Goal: Task Accomplishment & Management: Manage account settings

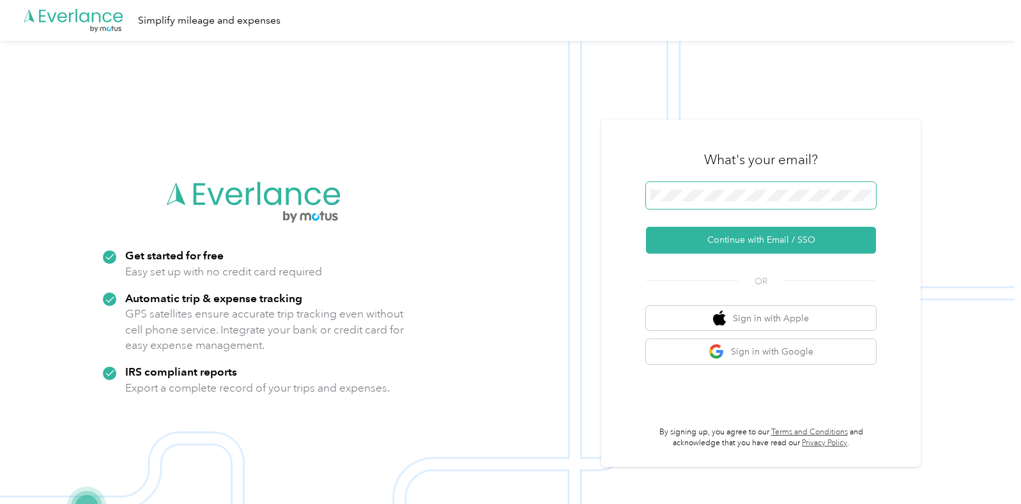
click at [703, 208] on span at bounding box center [761, 195] width 230 height 27
click at [703, 201] on span at bounding box center [761, 195] width 230 height 27
click at [699, 186] on span at bounding box center [761, 195] width 230 height 27
click at [705, 250] on button "Continue with Email / SSO" at bounding box center [761, 240] width 230 height 27
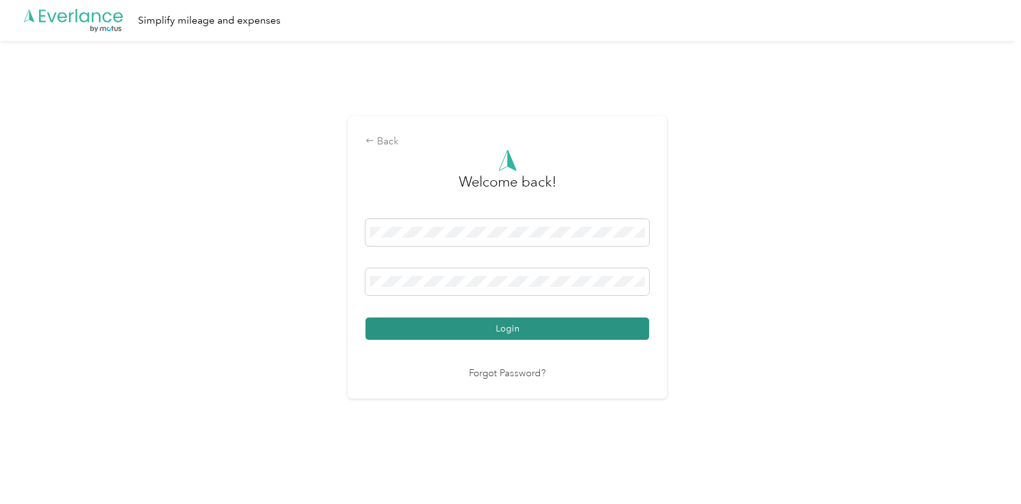
click at [560, 323] on button "Login" at bounding box center [507, 329] width 284 height 22
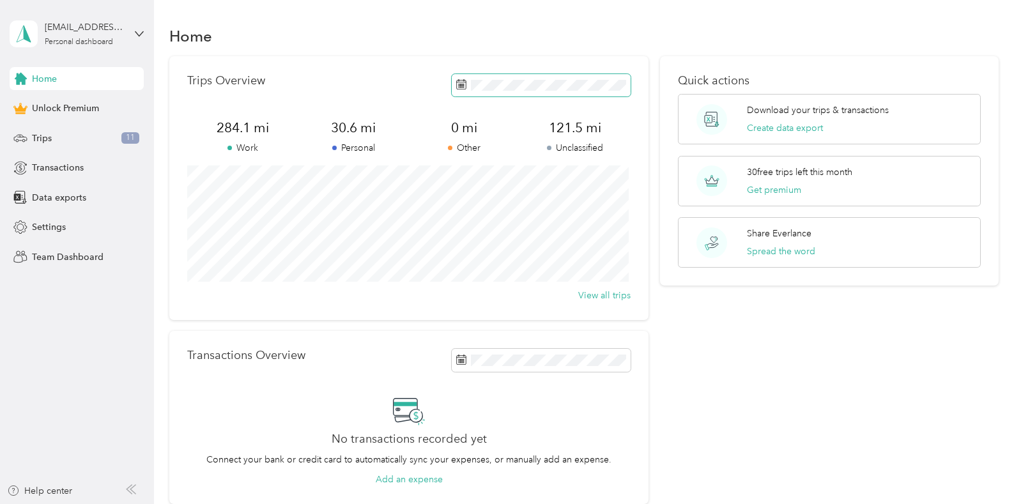
click at [495, 93] on span at bounding box center [541, 85] width 179 height 22
click at [93, 139] on div "Trips 11" at bounding box center [77, 138] width 134 height 23
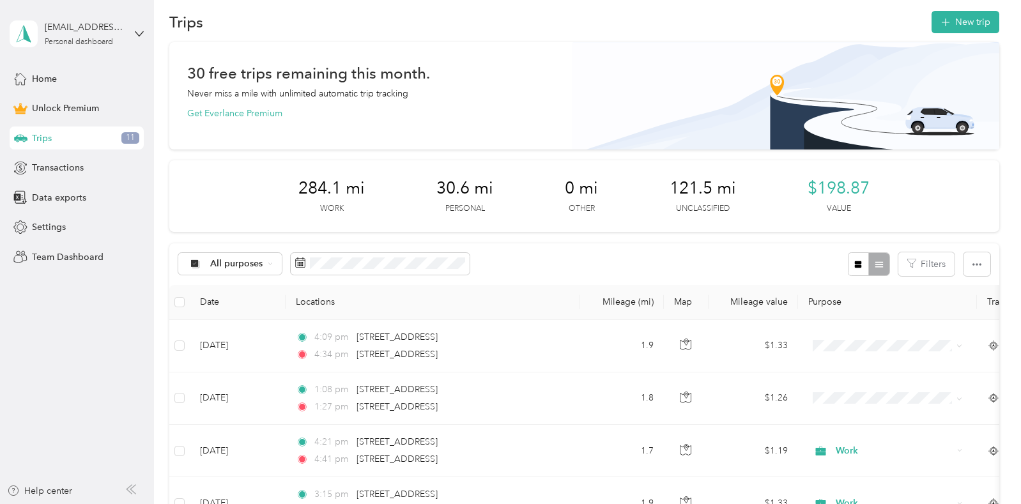
scroll to position [15, 0]
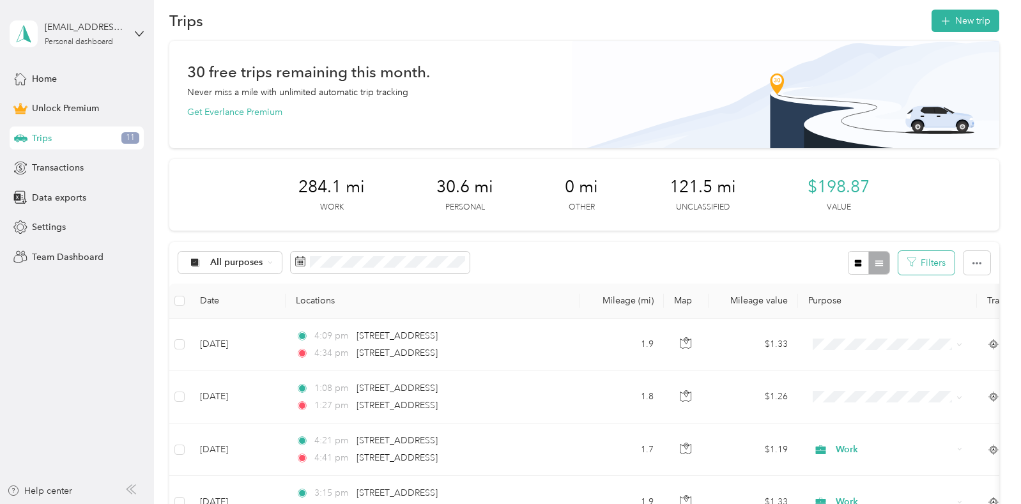
click at [921, 263] on button "Filters" at bounding box center [926, 263] width 56 height 24
click at [937, 260] on button "Filters" at bounding box center [926, 263] width 56 height 24
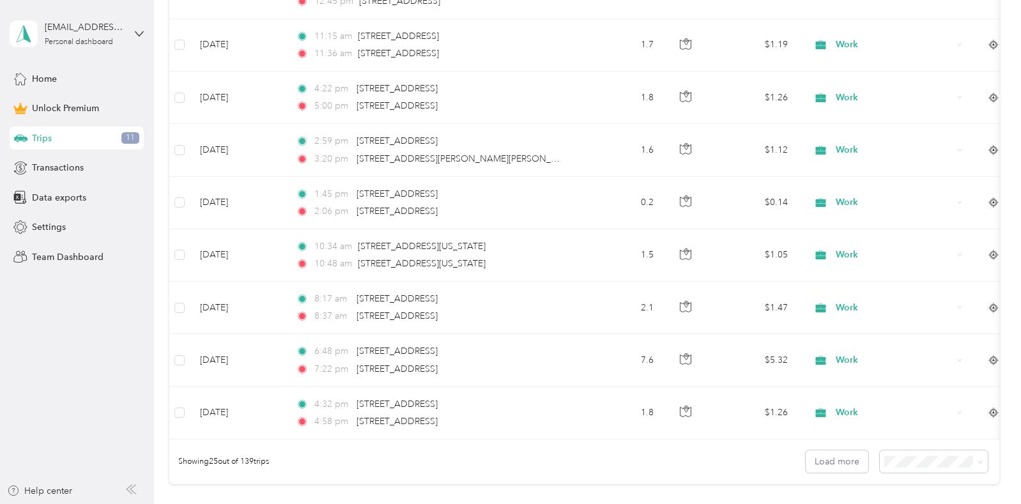
scroll to position [1374, 0]
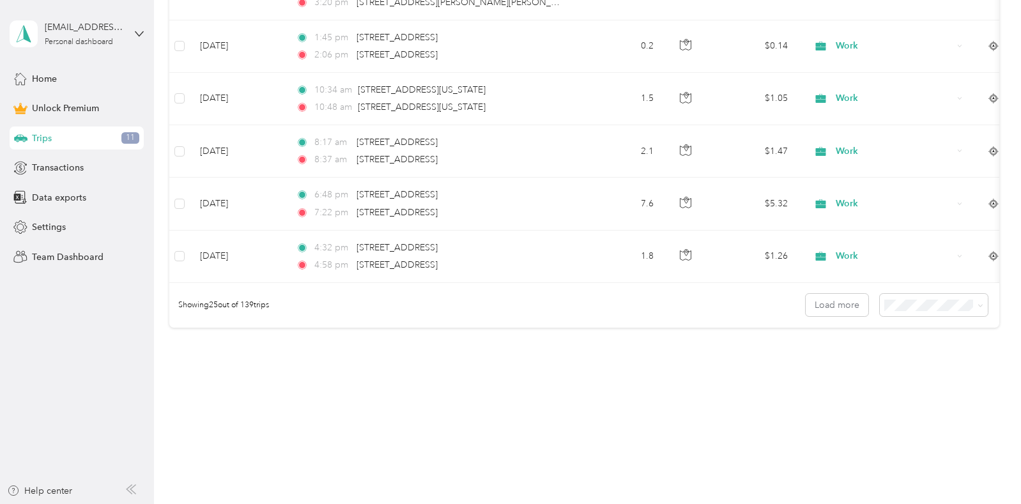
click at [923, 316] on div "Showing 25 out of 139 trips Load more" at bounding box center [583, 305] width 829 height 45
click at [913, 379] on div "100 per load" at bounding box center [931, 373] width 91 height 13
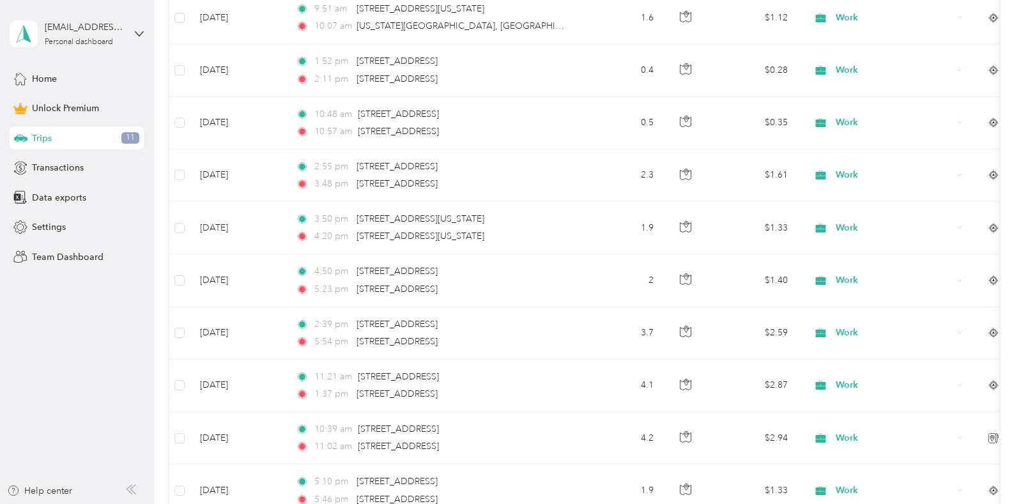
scroll to position [5316, 0]
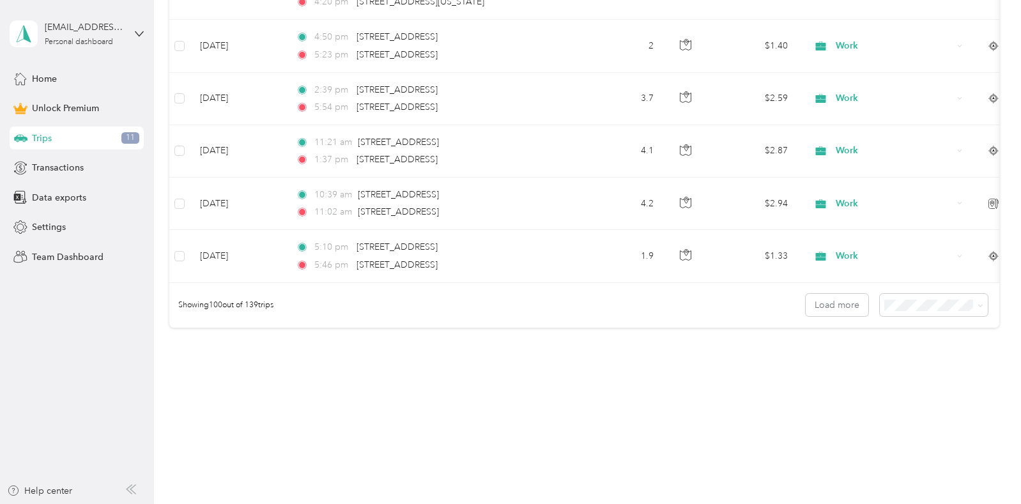
click at [824, 300] on button "Load more" at bounding box center [837, 305] width 63 height 22
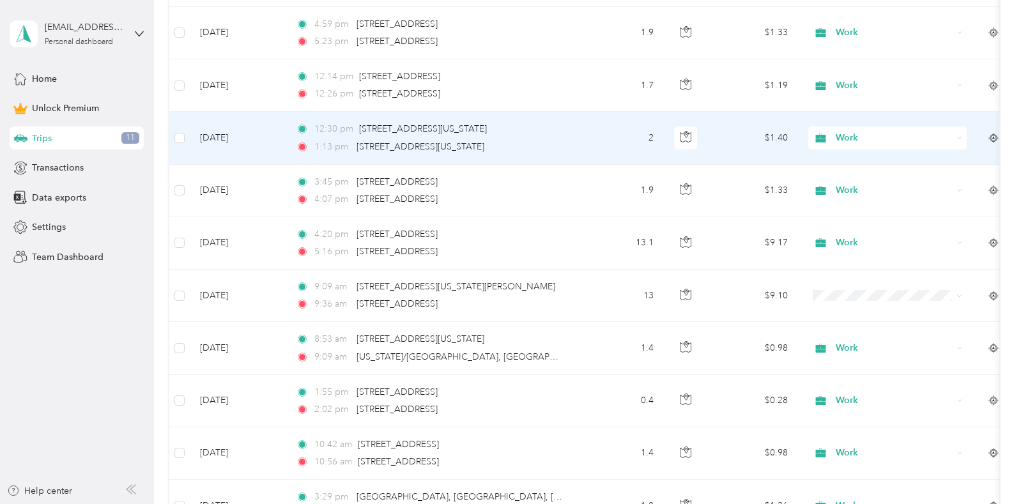
scroll to position [5861, 0]
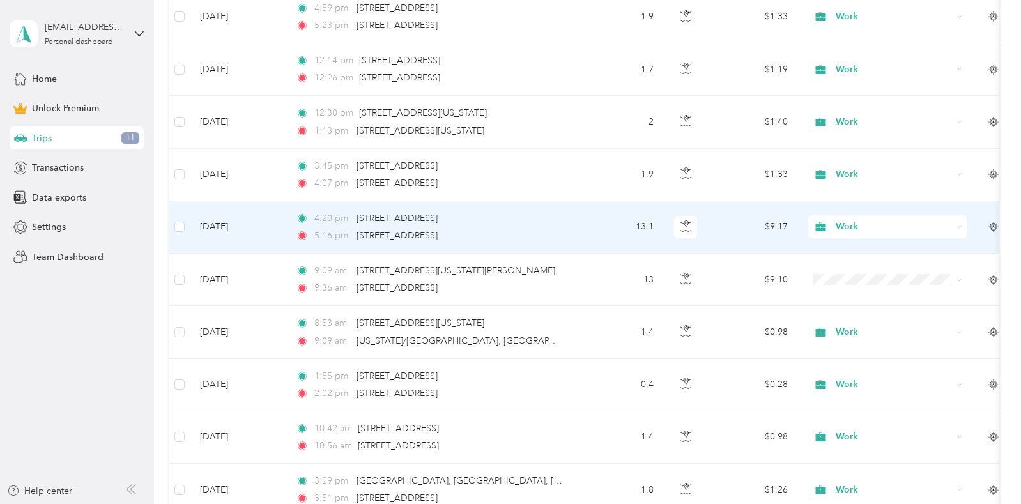
click at [921, 226] on span "Work" at bounding box center [894, 227] width 117 height 14
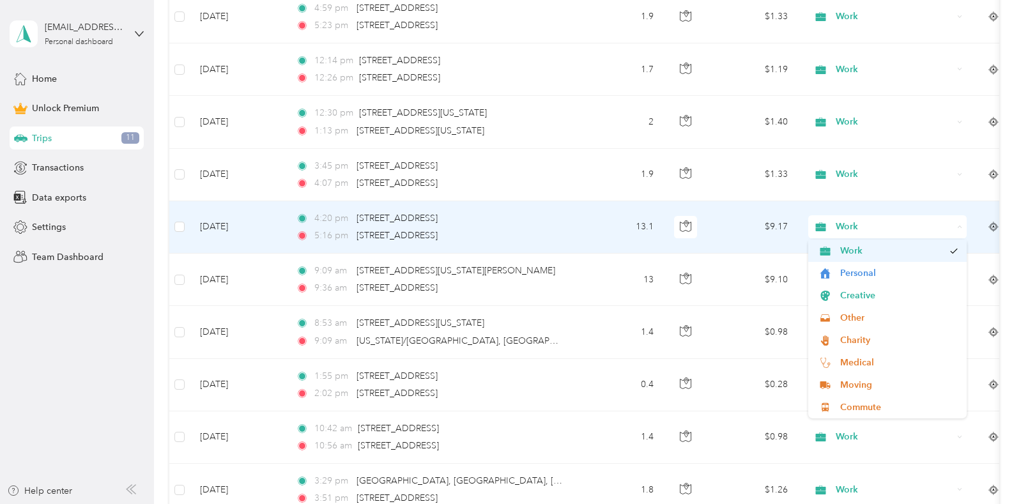
click at [939, 248] on span "Work" at bounding box center [892, 250] width 104 height 13
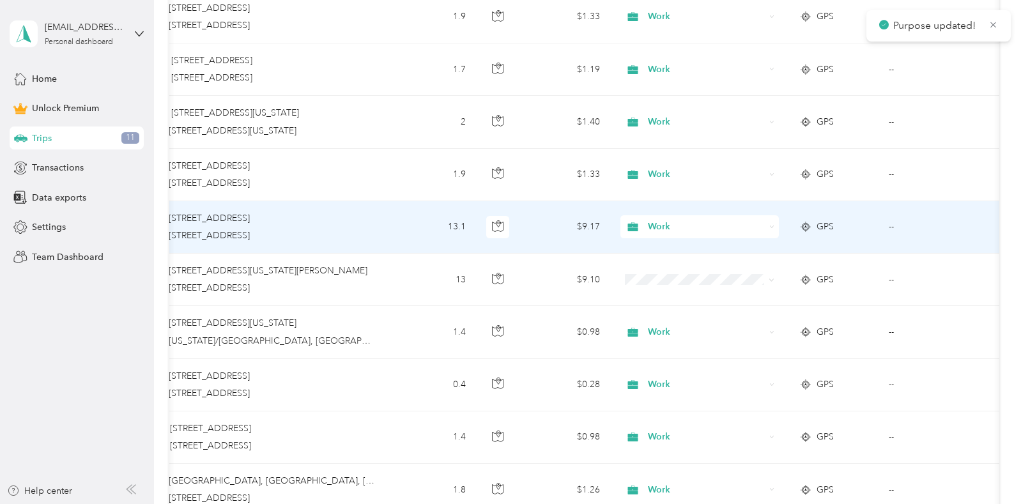
scroll to position [0, 232]
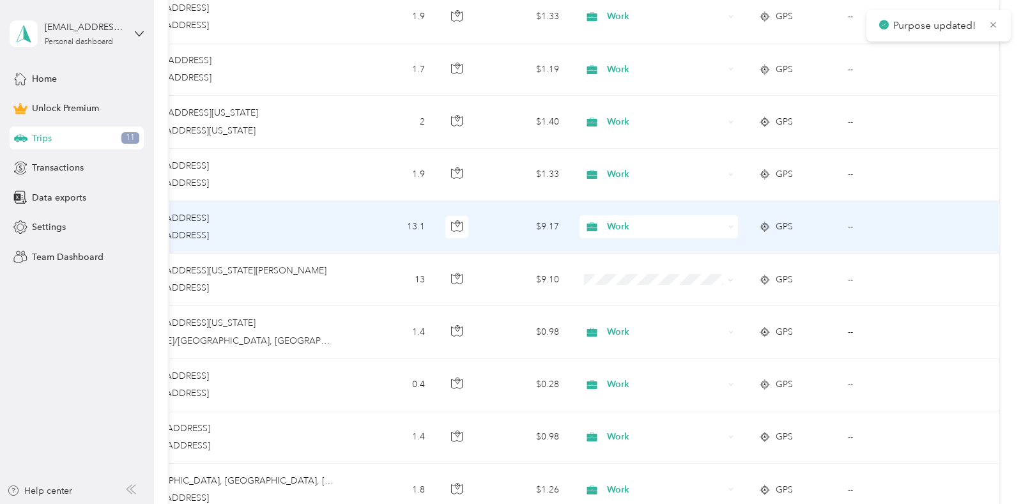
click at [847, 227] on td "--" at bounding box center [896, 227] width 116 height 52
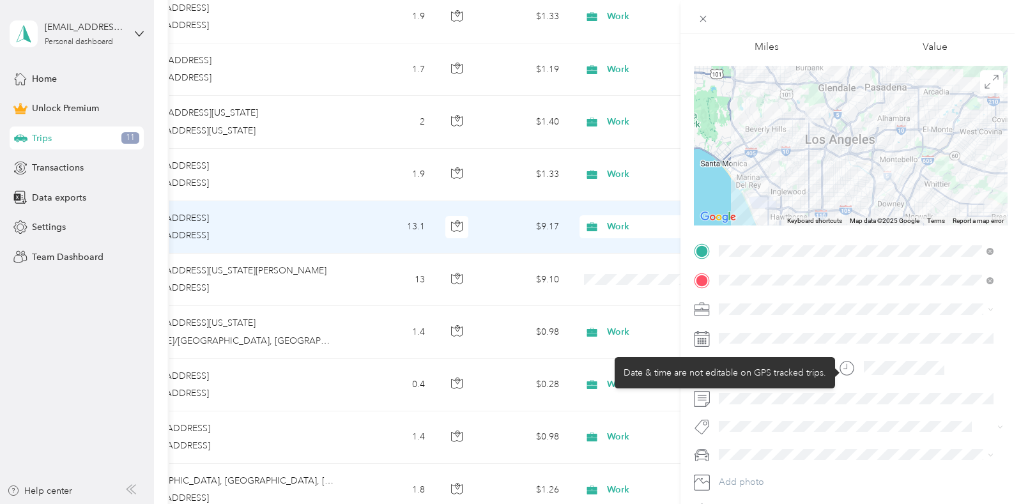
scroll to position [137, 0]
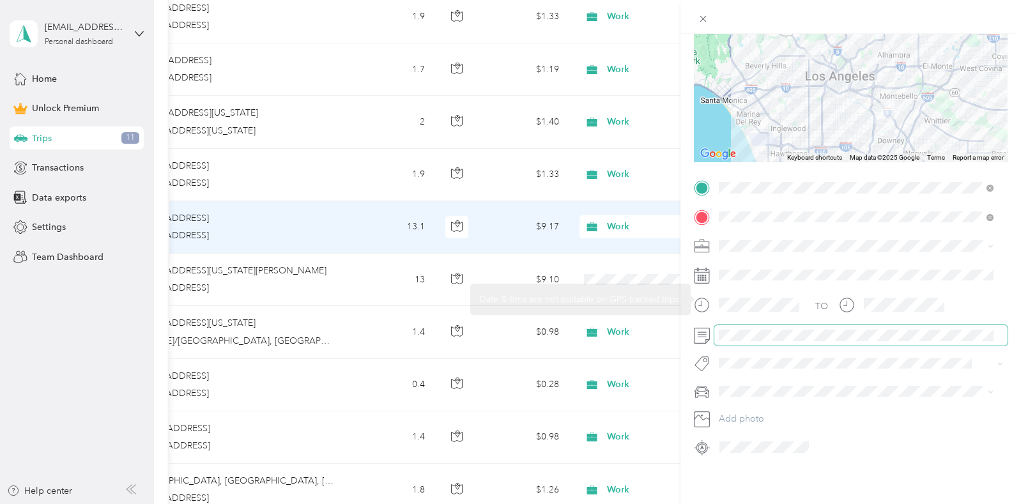
click at [595, 503] on div "Trip details Save This trip cannot be edited because it is either under review,…" at bounding box center [507, 504] width 1015 height 0
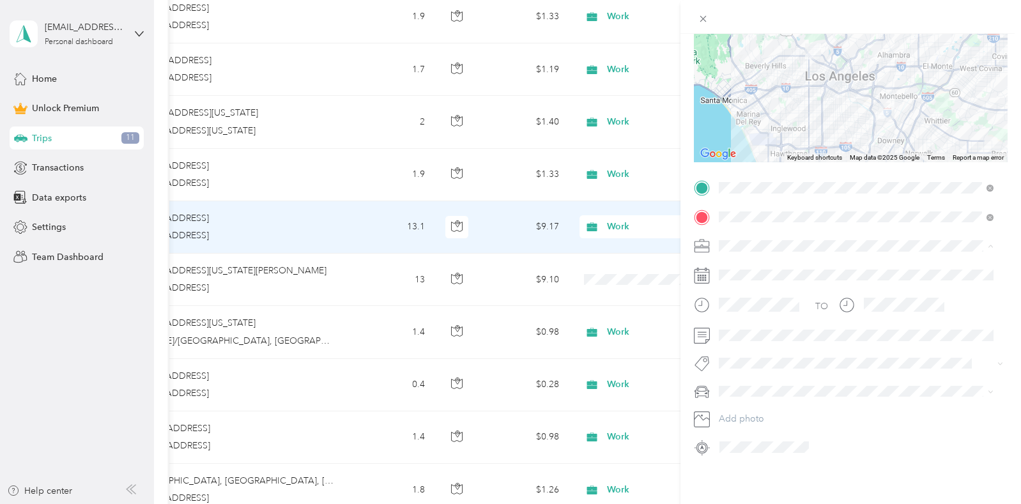
click at [979, 259] on li "Work" at bounding box center [856, 259] width 284 height 22
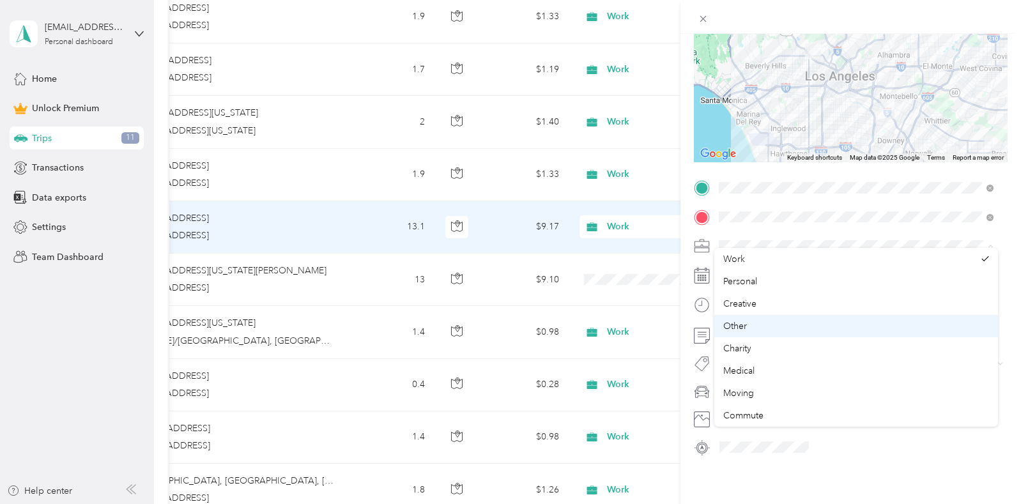
click at [864, 319] on div "Other" at bounding box center [856, 325] width 266 height 13
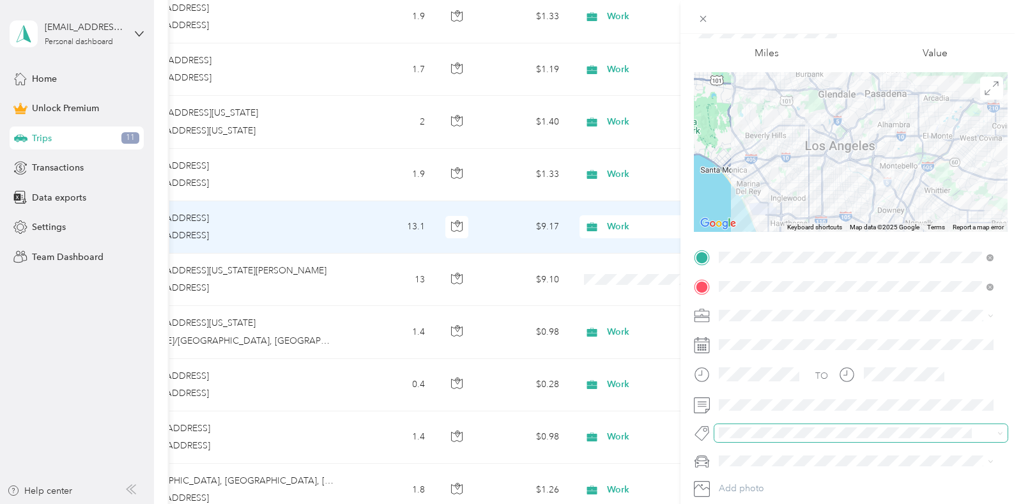
scroll to position [0, 0]
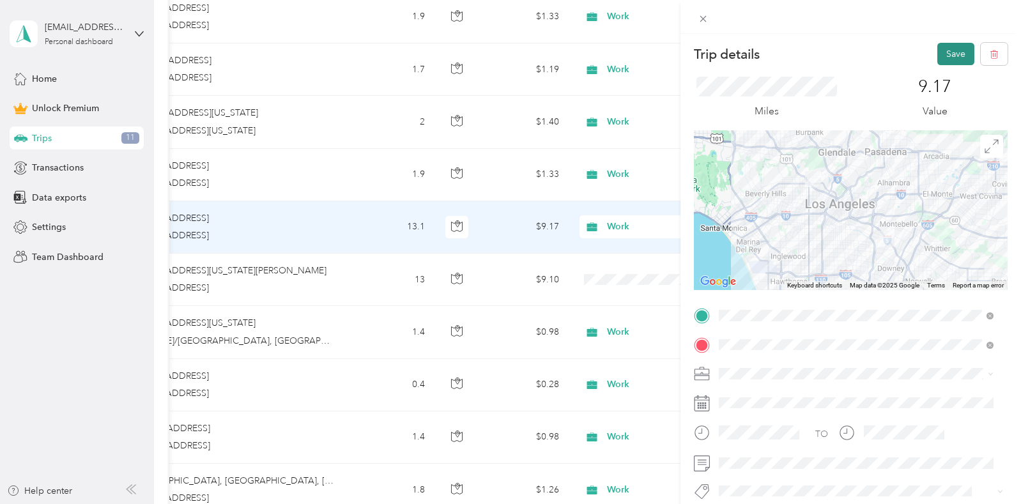
click at [940, 51] on button "Save" at bounding box center [955, 54] width 37 height 22
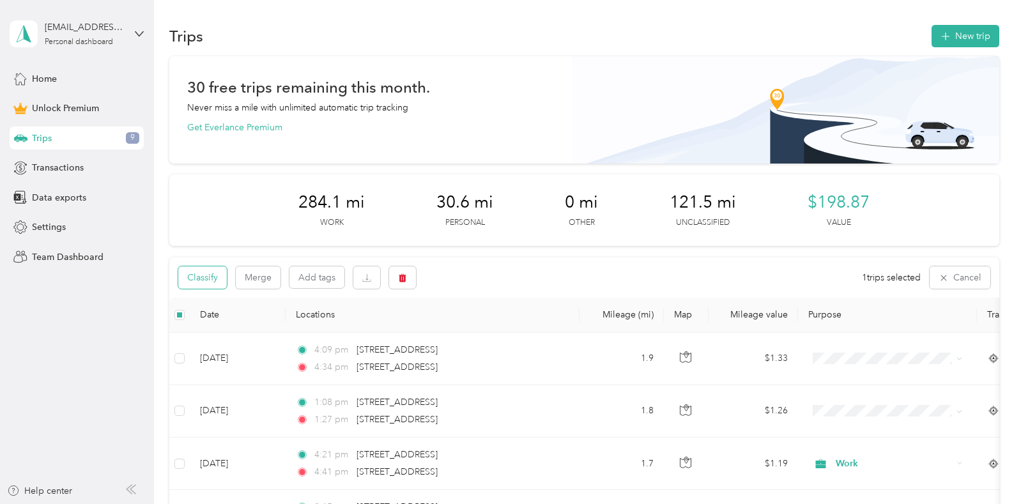
click at [210, 279] on button "Classify" at bounding box center [202, 277] width 49 height 22
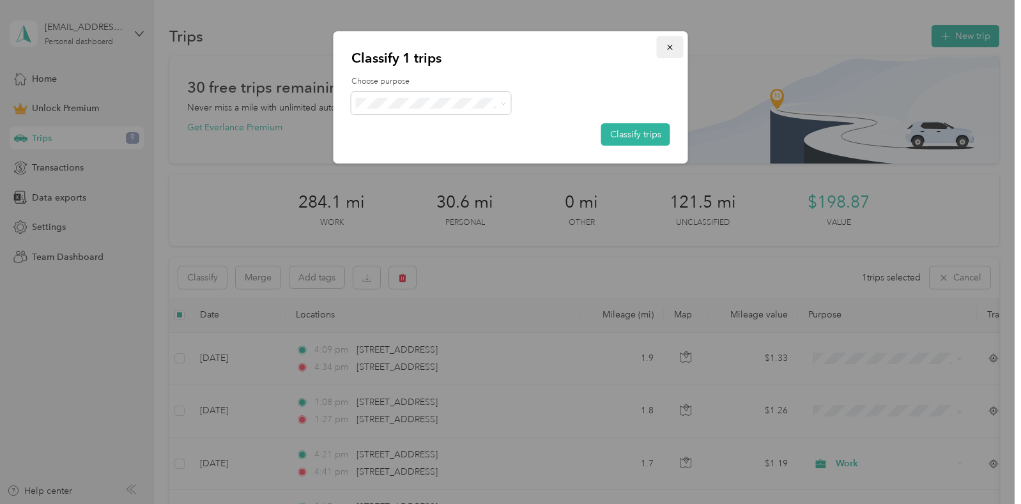
click at [670, 45] on icon "button" at bounding box center [670, 47] width 9 height 9
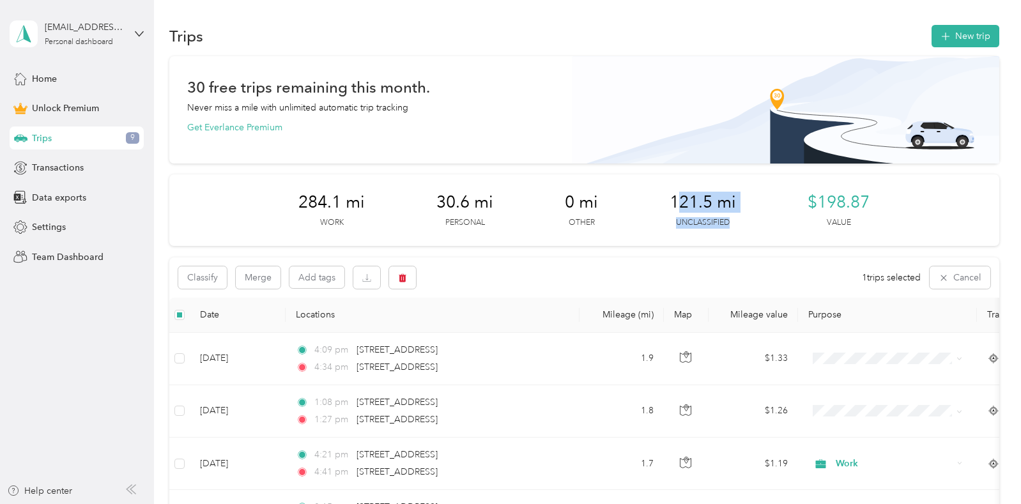
drag, startPoint x: 731, startPoint y: 217, endPoint x: 674, endPoint y: 207, distance: 57.7
click at [674, 207] on div "121.5 mi Unclassified" at bounding box center [703, 210] width 66 height 36
click at [686, 237] on div "284.1 mi Work 30.6 mi Personal 0 mi Other 121.5 mi Unclassified $198.87 Value" at bounding box center [583, 210] width 829 height 72
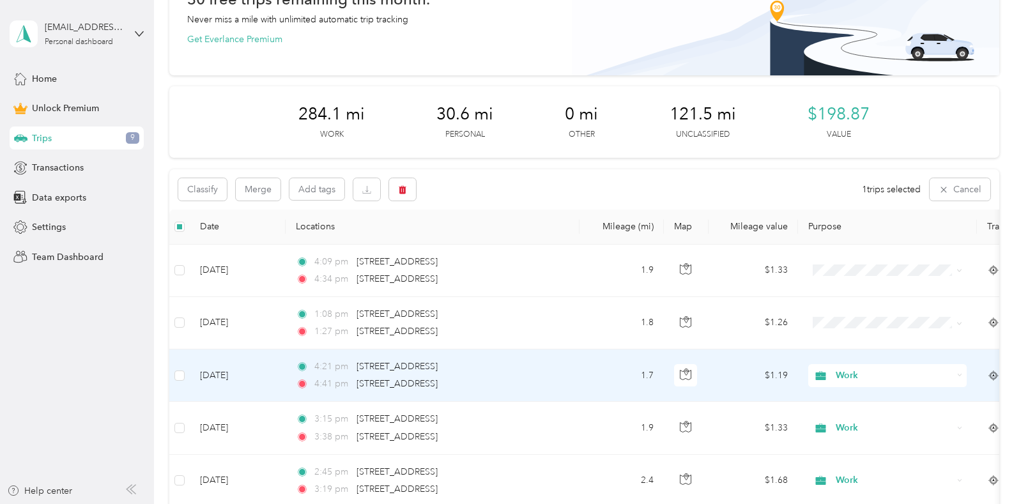
scroll to position [89, 0]
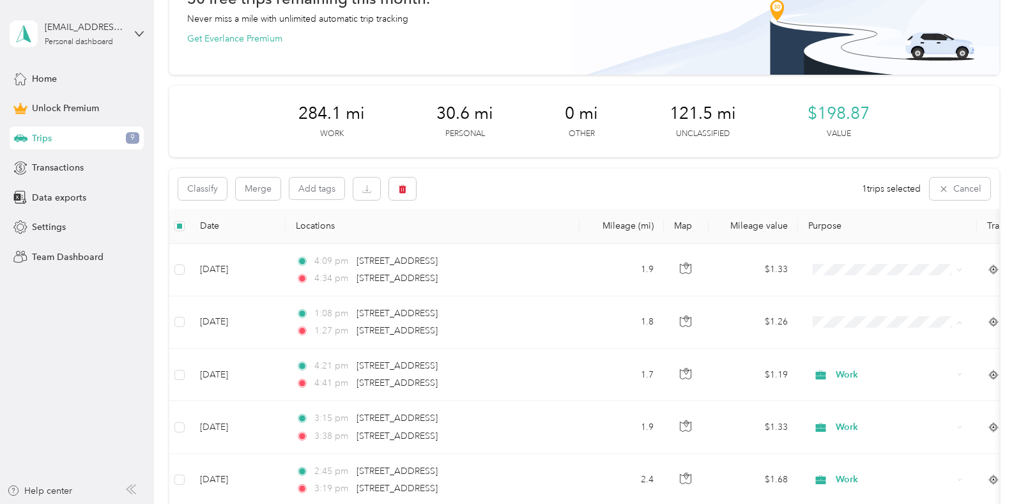
click at [916, 116] on div "284.1 mi Work 30.6 mi Personal 0 mi Other 121.5 mi Unclassified $198.87 Value" at bounding box center [583, 122] width 829 height 72
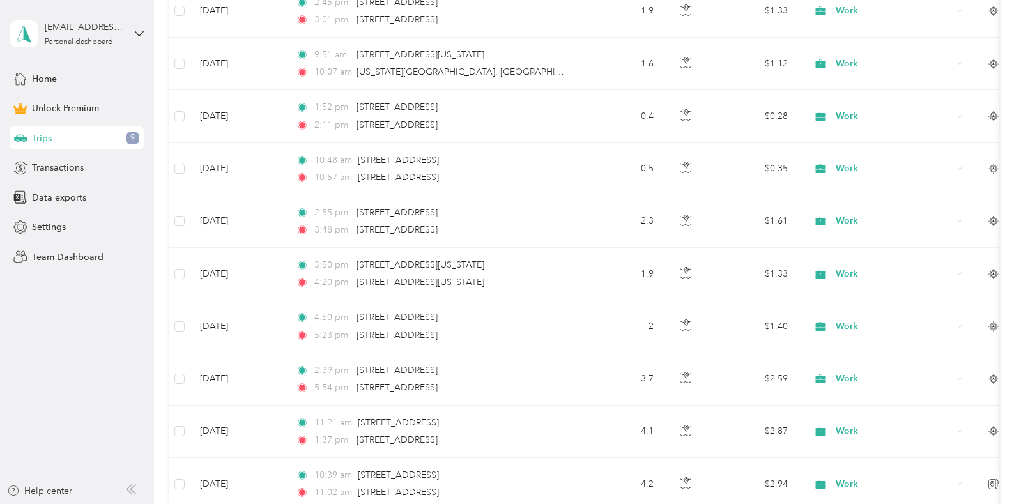
scroll to position [4188, 0]
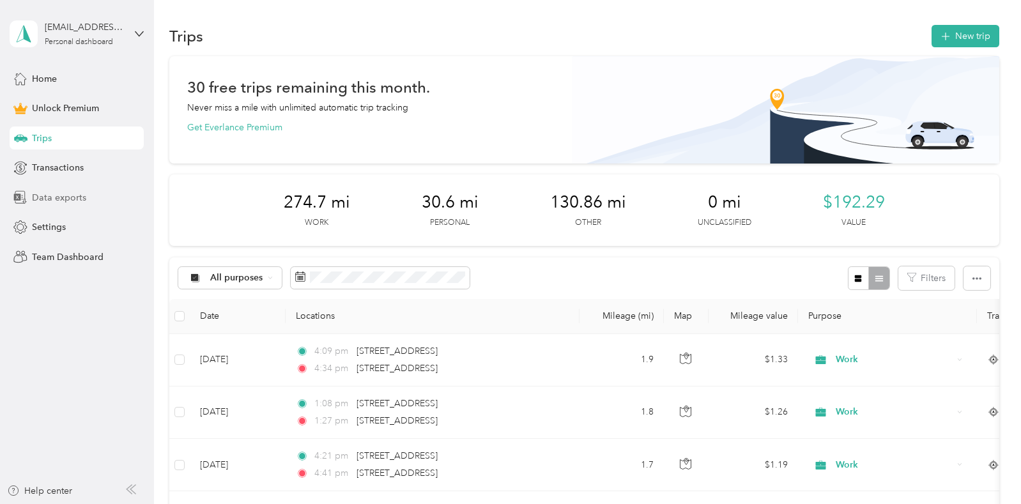
click at [79, 195] on span "Data exports" at bounding box center [59, 197] width 54 height 13
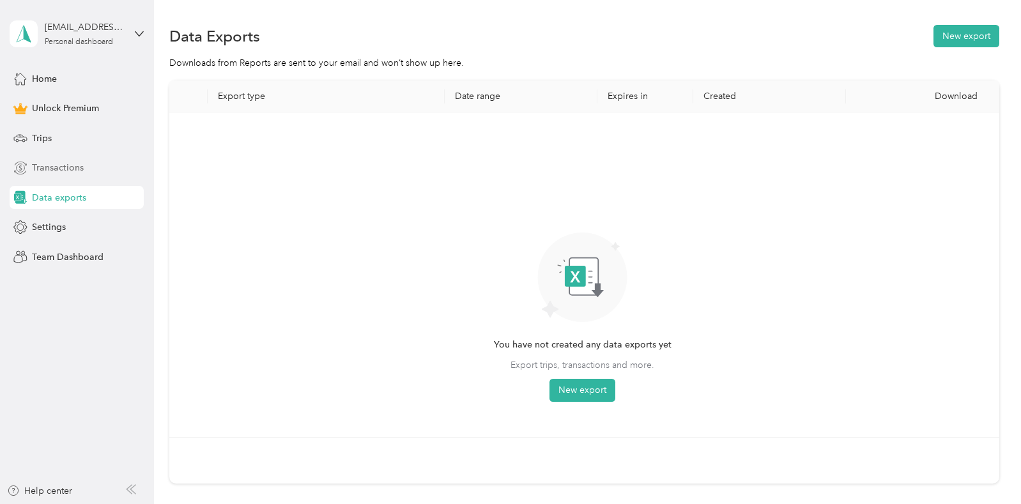
click at [54, 169] on span "Transactions" at bounding box center [58, 167] width 52 height 13
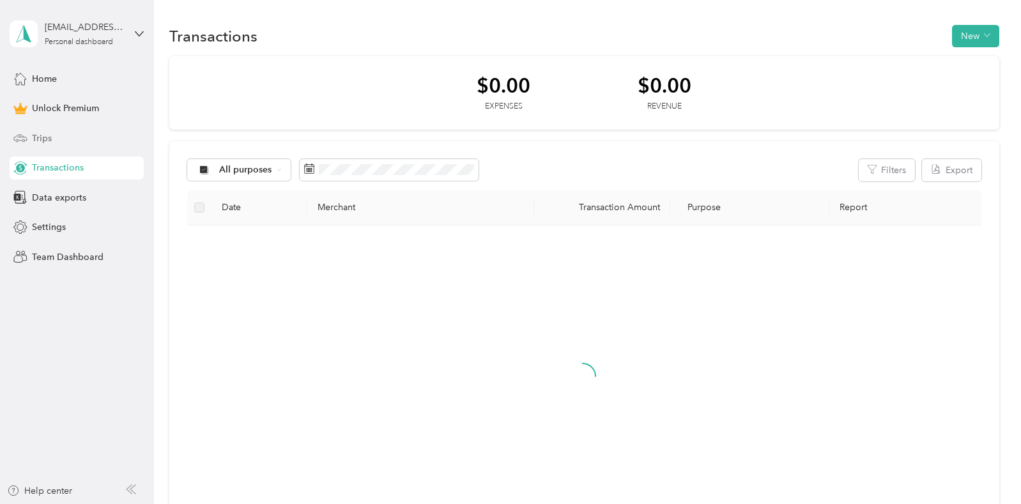
click at [51, 142] on span "Trips" at bounding box center [42, 138] width 20 height 13
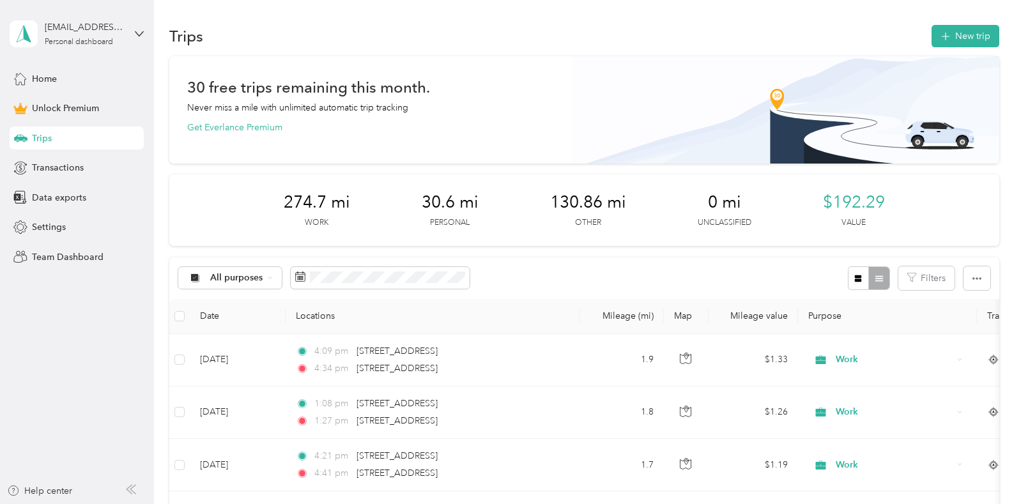
click at [516, 285] on div "All purposes Filters" at bounding box center [583, 278] width 829 height 42
click at [978, 284] on button "button" at bounding box center [976, 278] width 27 height 24
click at [661, 282] on div "All purposes Filters" at bounding box center [583, 278] width 829 height 42
click at [753, 262] on div "All purposes Filters" at bounding box center [583, 278] width 829 height 42
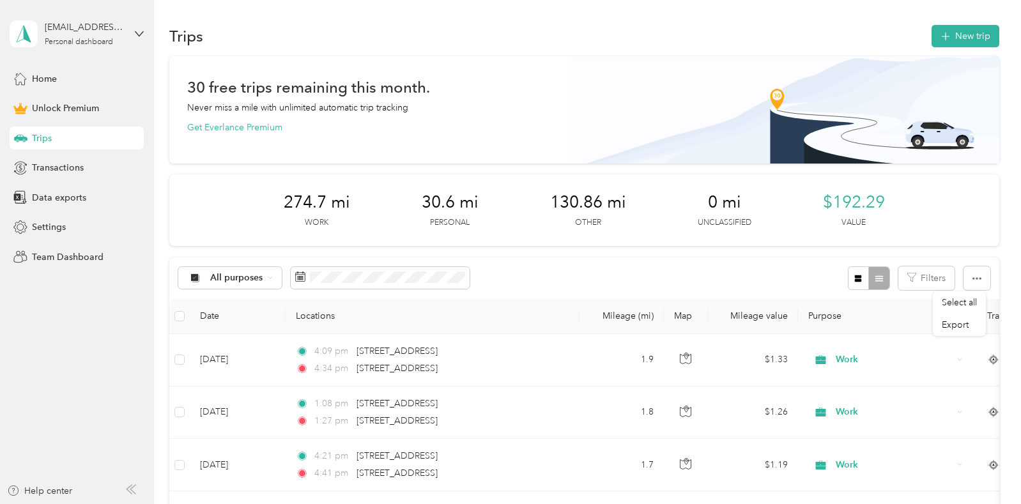
click at [993, 311] on th "Track Method" at bounding box center [1021, 316] width 89 height 35
click at [756, 268] on div "All purposes Filters" at bounding box center [583, 278] width 829 height 42
drag, startPoint x: 845, startPoint y: 187, endPoint x: 843, endPoint y: 201, distance: 14.8
click at [845, 192] on div "274.7 mi Work 30.6 mi Personal 130.86 mi Other 0 mi Unclassified $192.29 Value" at bounding box center [583, 210] width 829 height 72
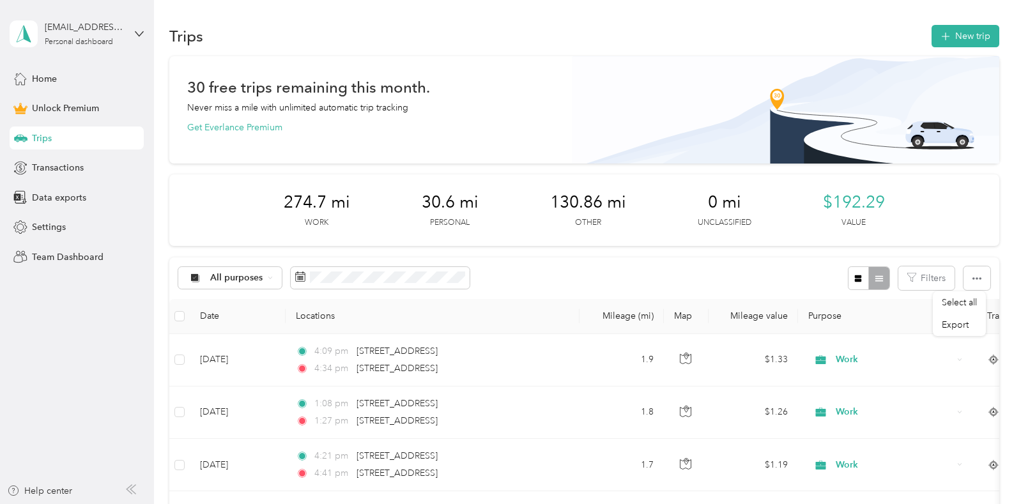
click at [843, 206] on span "$192.29" at bounding box center [854, 202] width 62 height 20
drag, startPoint x: 843, startPoint y: 206, endPoint x: 903, endPoint y: 199, distance: 61.0
click at [903, 199] on div "274.7 mi Work 30.6 mi Personal 130.86 mi Other 0 mi Unclassified $192.29 Value" at bounding box center [583, 210] width 829 height 72
click at [873, 259] on div "All purposes Filters" at bounding box center [583, 278] width 829 height 42
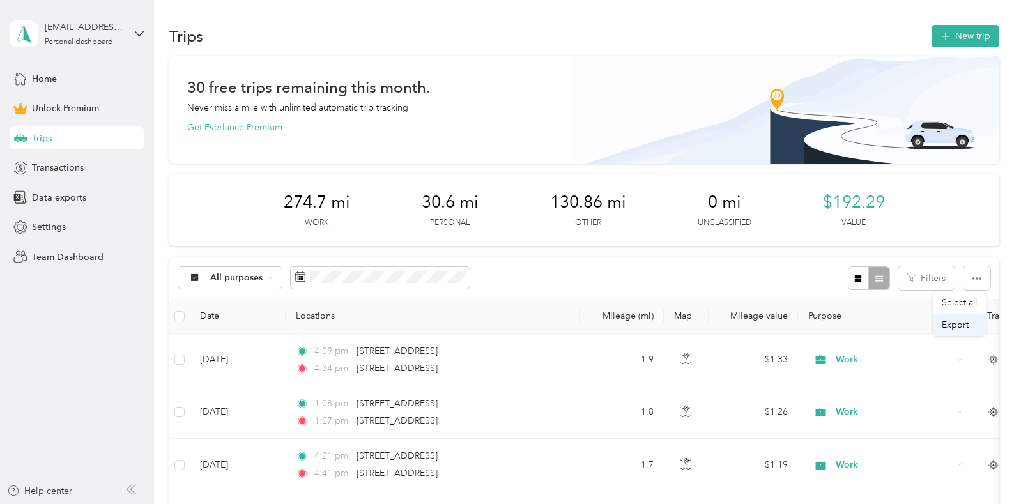
click at [950, 321] on span "Export" at bounding box center [955, 324] width 27 height 11
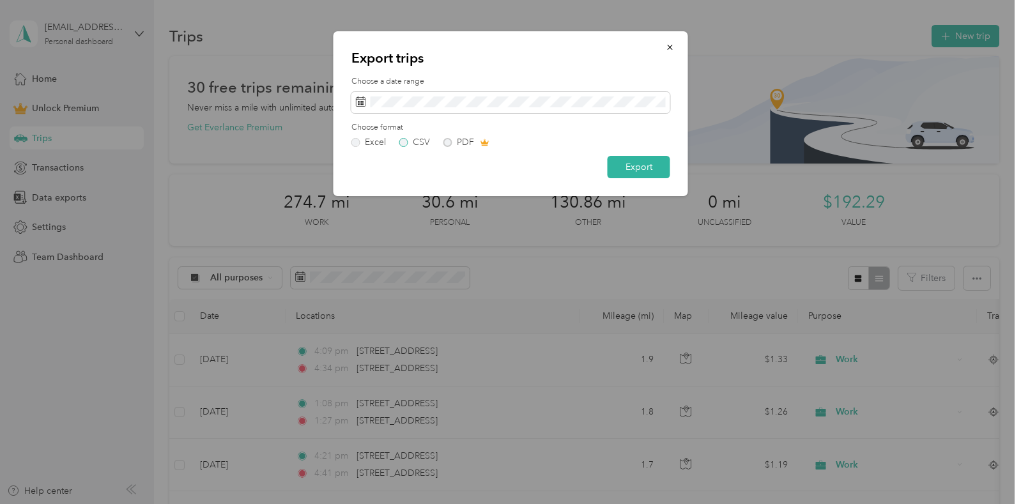
click at [405, 143] on label "CSV" at bounding box center [414, 142] width 31 height 9
click at [638, 167] on button "Export" at bounding box center [639, 167] width 63 height 22
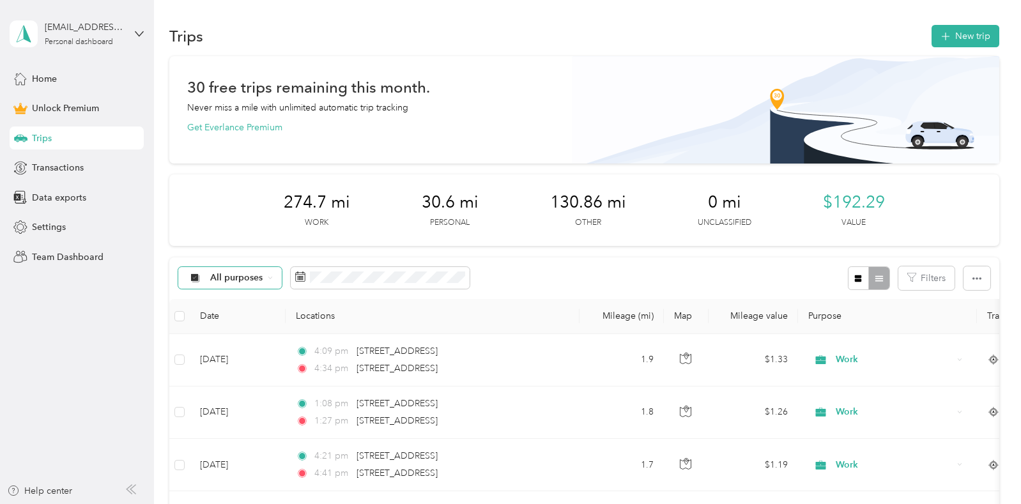
click at [268, 276] on icon at bounding box center [270, 277] width 5 height 5
click at [565, 262] on div "All purposes Filters" at bounding box center [583, 278] width 829 height 42
click at [881, 278] on div at bounding box center [869, 278] width 42 height 24
click at [935, 282] on button "Filters" at bounding box center [926, 278] width 56 height 24
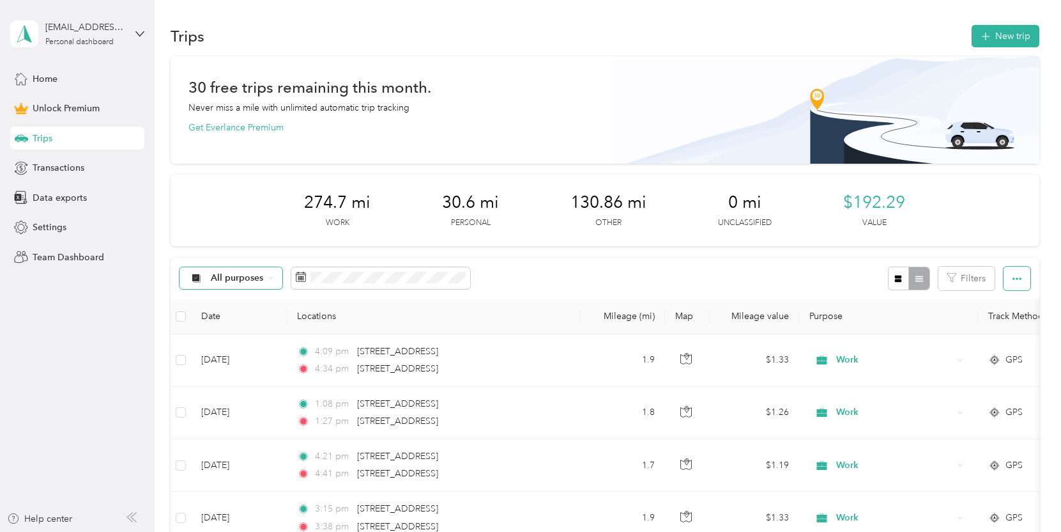
click at [1004, 275] on button "button" at bounding box center [1017, 278] width 27 height 24
click at [1001, 300] on span "Select all" at bounding box center [999, 302] width 35 height 11
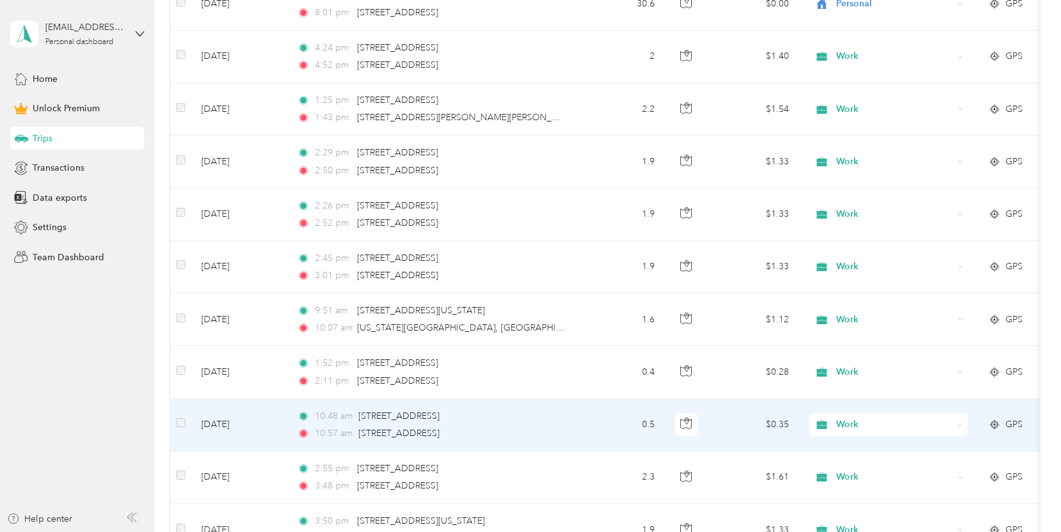
scroll to position [5283, 0]
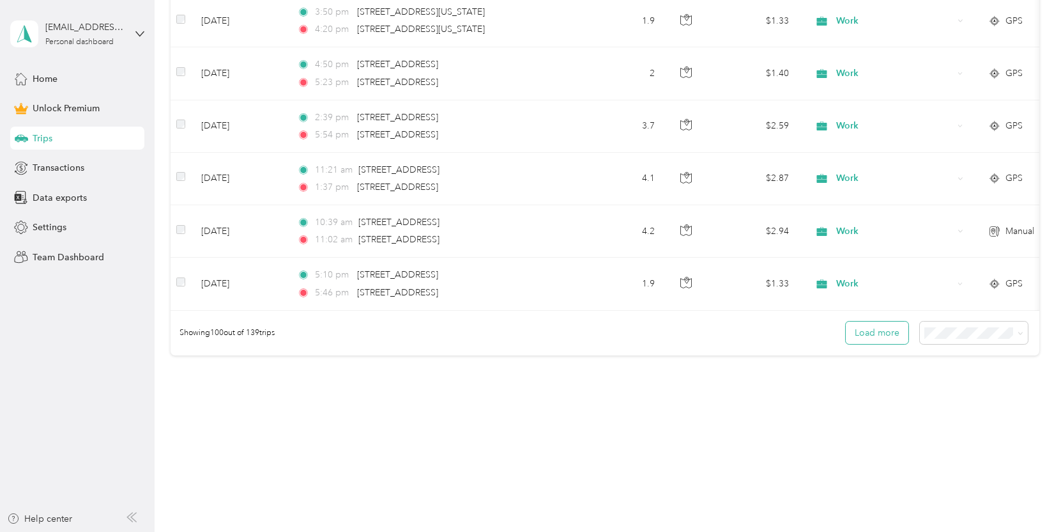
click at [880, 339] on button "Load more" at bounding box center [877, 332] width 63 height 22
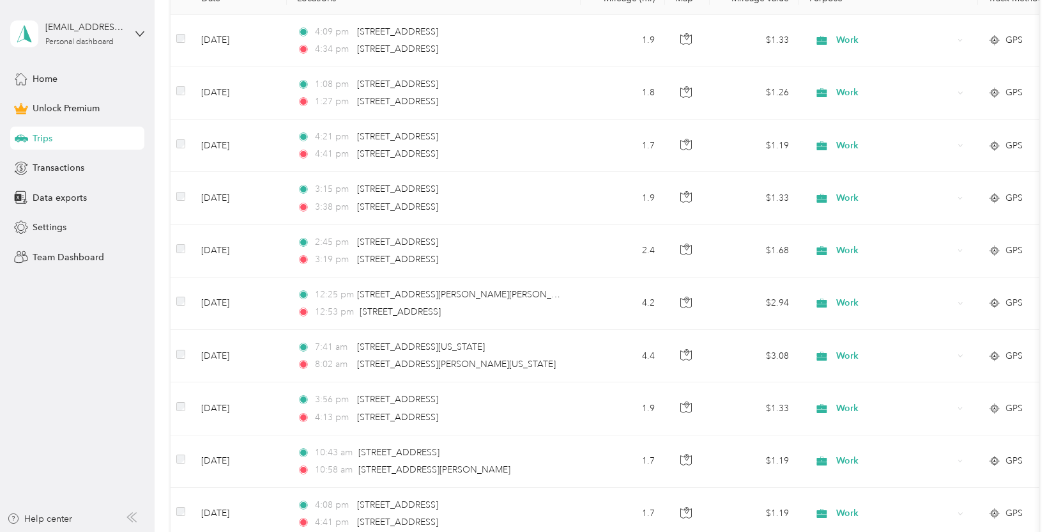
scroll to position [0, 0]
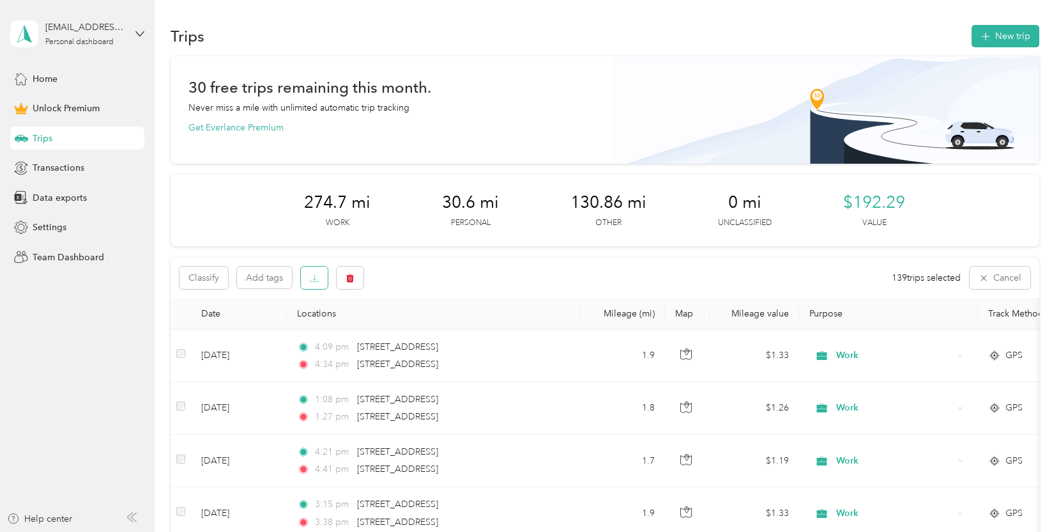
click at [316, 280] on icon "button" at bounding box center [314, 277] width 9 height 9
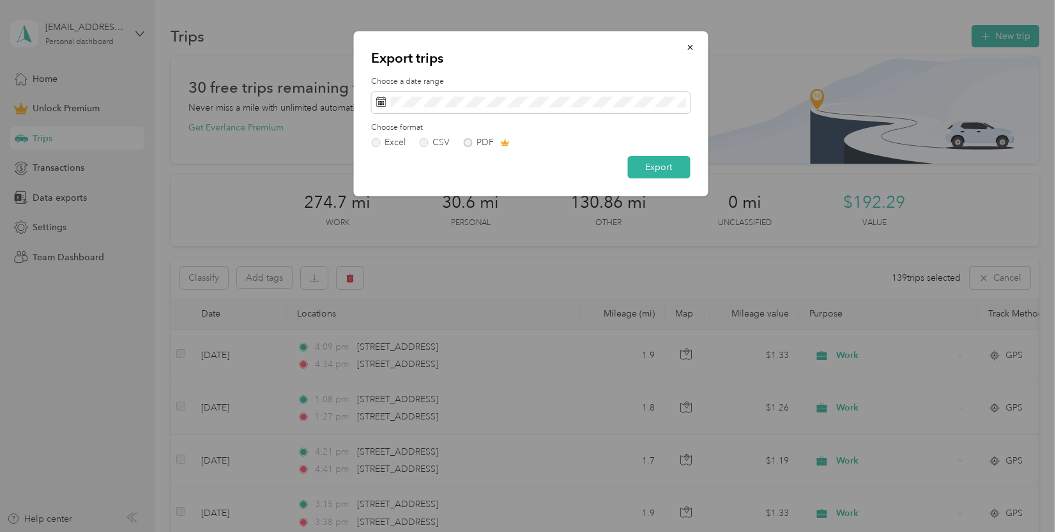
click at [427, 135] on div "Choose format Excel CSV PDF" at bounding box center [530, 134] width 319 height 25
click at [429, 139] on label "CSV" at bounding box center [434, 142] width 31 height 9
click at [654, 166] on button "Export" at bounding box center [658, 167] width 63 height 22
